Goal: Understand process/instructions

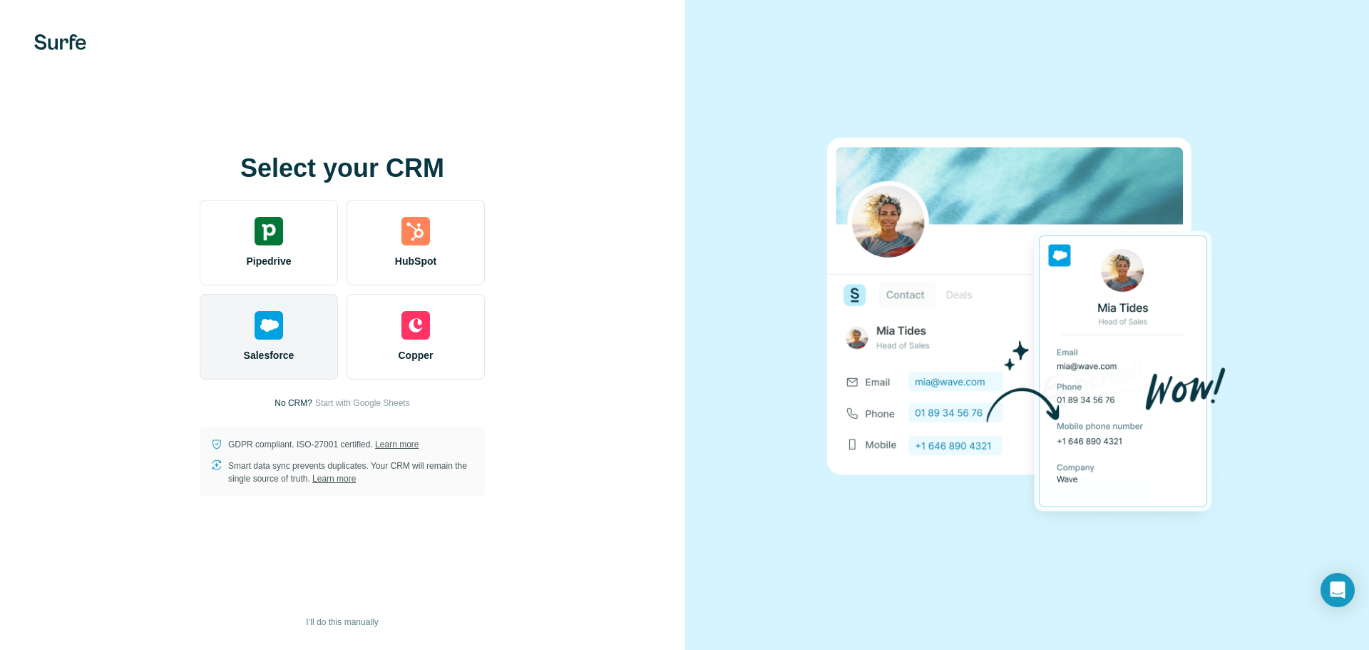
click at [222, 341] on div "Salesforce" at bounding box center [269, 337] width 138 height 86
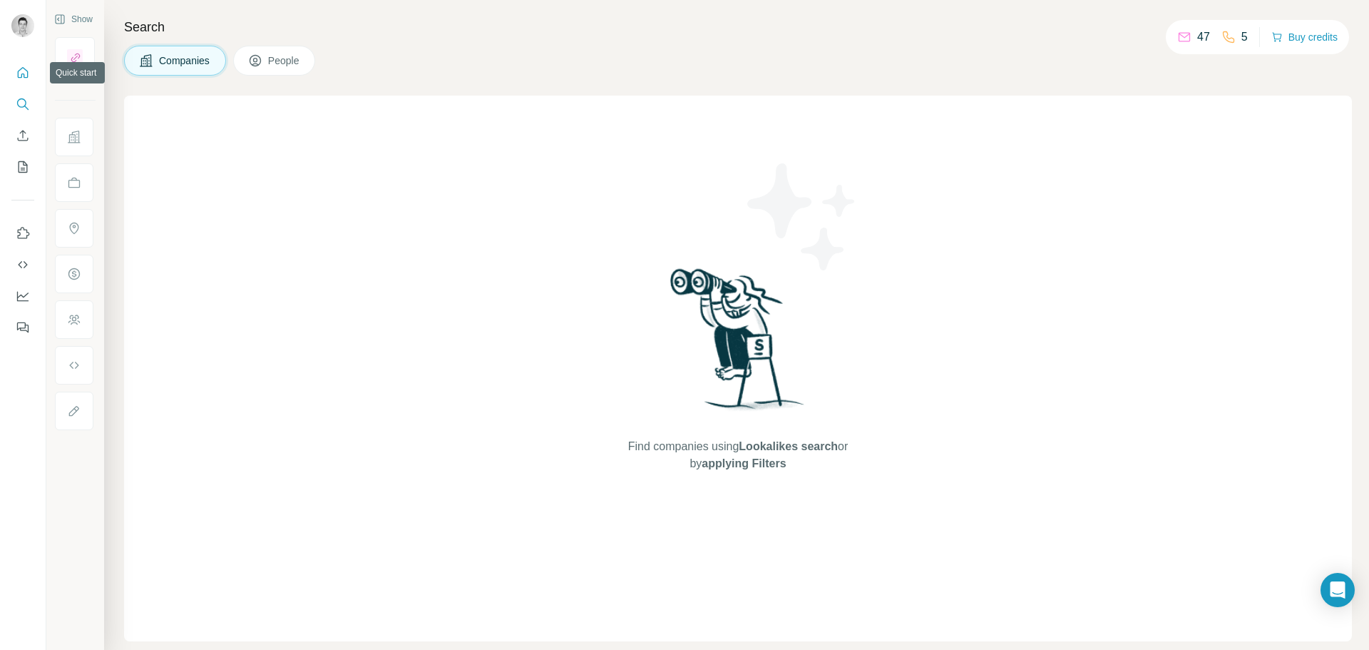
click at [18, 77] on icon "Quick start" at bounding box center [23, 72] width 11 height 11
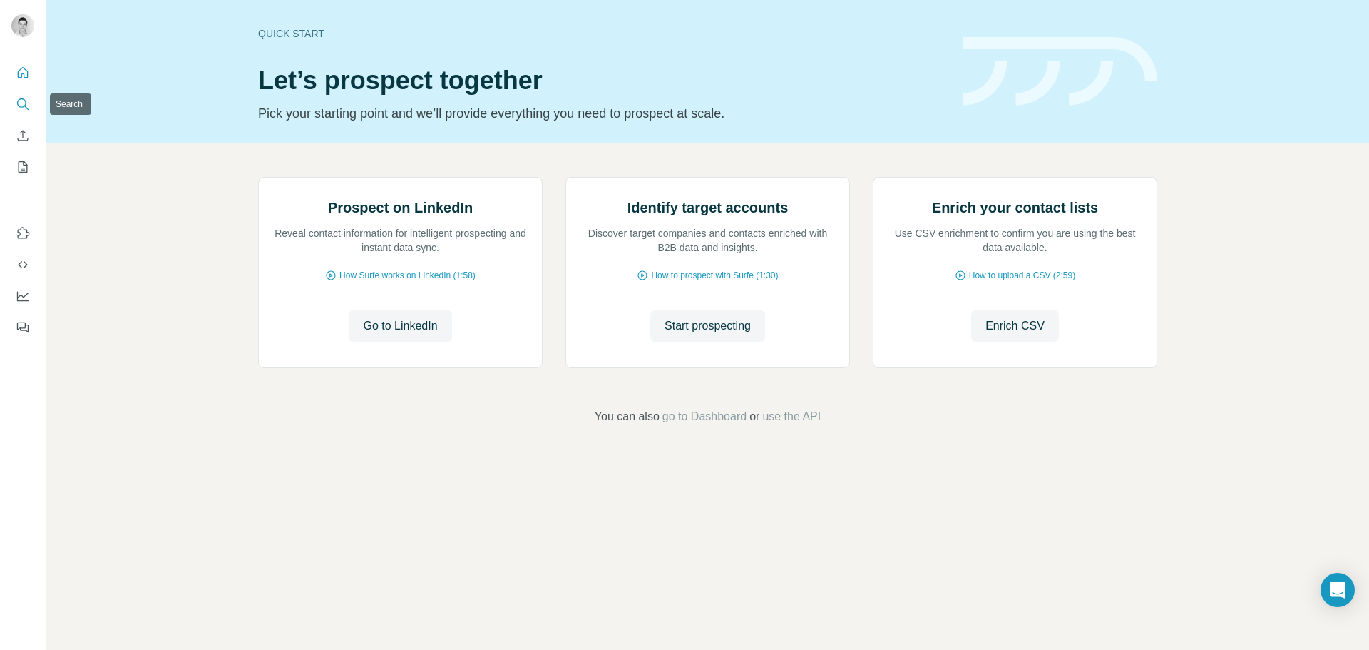
click at [25, 117] on nav at bounding box center [22, 120] width 23 height 120
